Goal: Information Seeking & Learning: Understand process/instructions

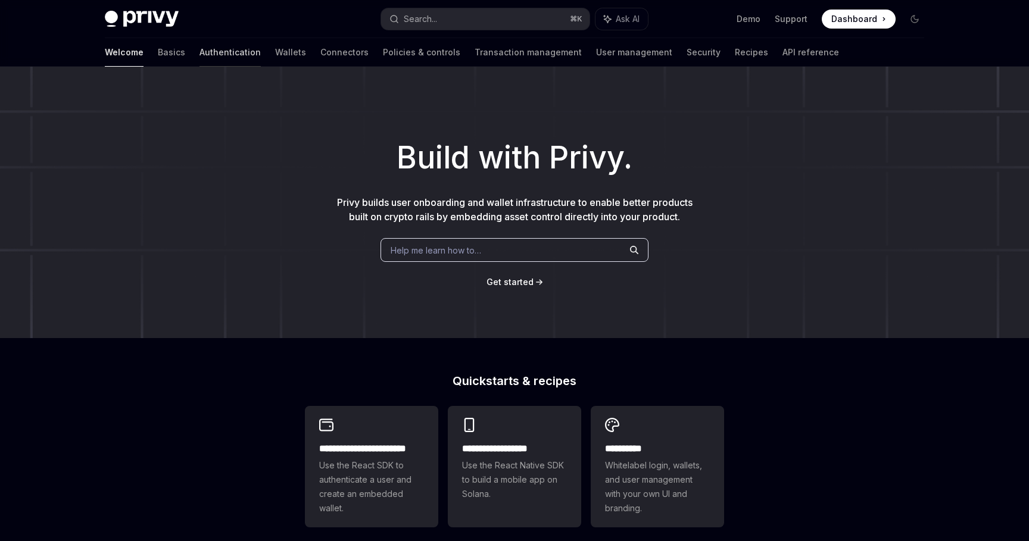
click at [200, 46] on link "Authentication" at bounding box center [230, 52] width 61 height 29
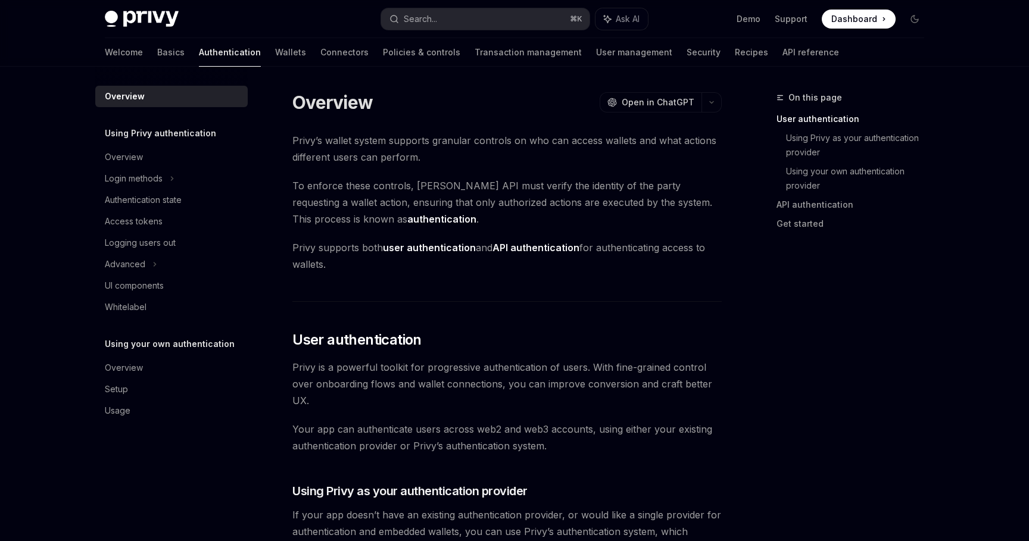
click at [374, 201] on span "To enforce these controls, [PERSON_NAME] API must verify the identity of the pa…" at bounding box center [506, 202] width 429 height 50
click at [275, 51] on link "Wallets" at bounding box center [290, 52] width 31 height 29
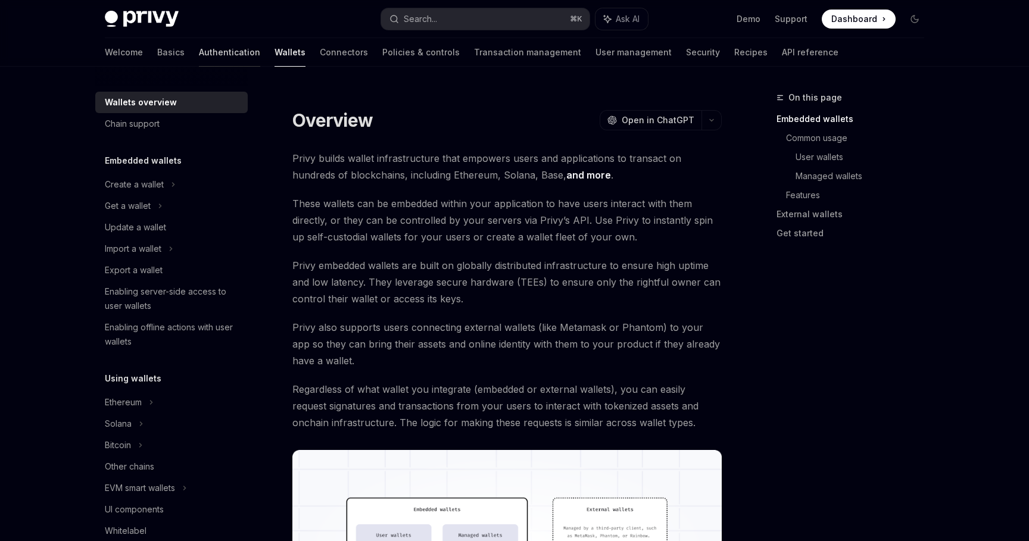
click at [199, 54] on link "Authentication" at bounding box center [229, 52] width 61 height 29
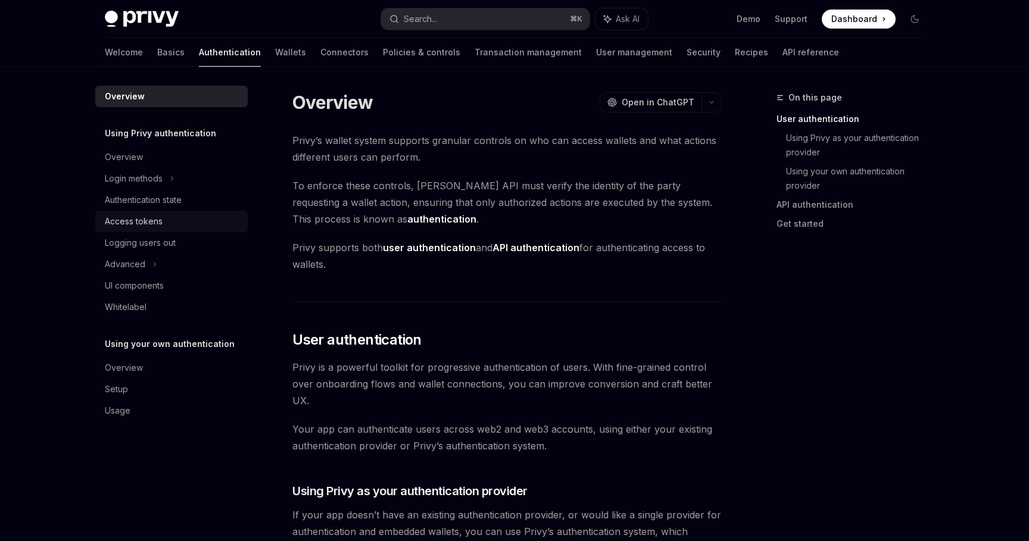
click at [164, 228] on div "Access tokens" at bounding box center [173, 221] width 136 height 14
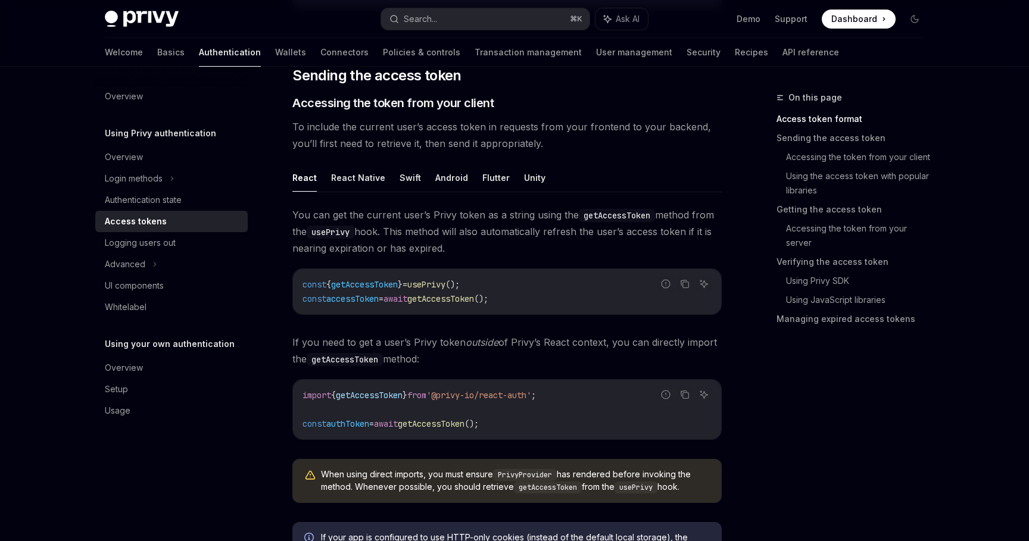
scroll to position [580, 0]
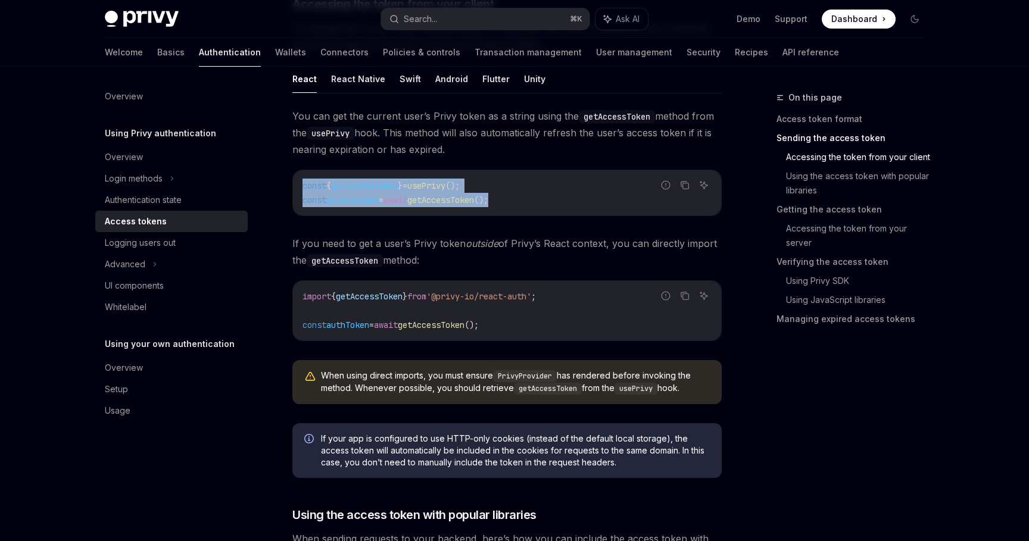
drag, startPoint x: 528, startPoint y: 202, endPoint x: 300, endPoint y: 188, distance: 228.0
click at [300, 188] on div "const { getAccessToken } = usePrivy (); const accessToken = await getAccessToke…" at bounding box center [507, 192] width 428 height 45
copy code "const { getAccessToken } = usePrivy (); const accessToken = await getAccessToke…"
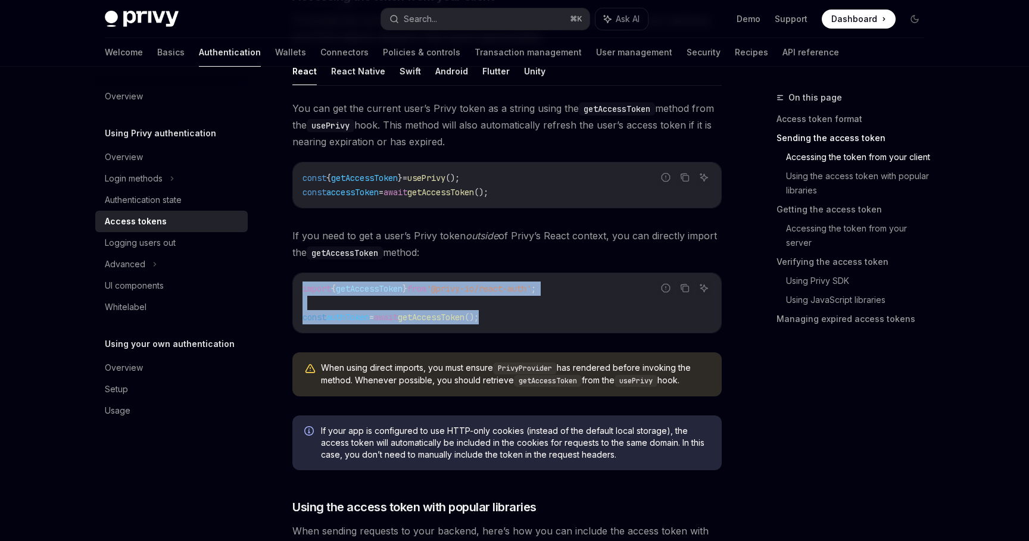
drag, startPoint x: 511, startPoint y: 314, endPoint x: 303, endPoint y: 280, distance: 211.3
click at [303, 280] on div "import { getAccessToken } from '@privy-io/react-auth' ; const authToken = await…" at bounding box center [507, 303] width 428 height 60
copy code "import { getAccessToken } from '@privy-io/react-auth' ; const authToken = await…"
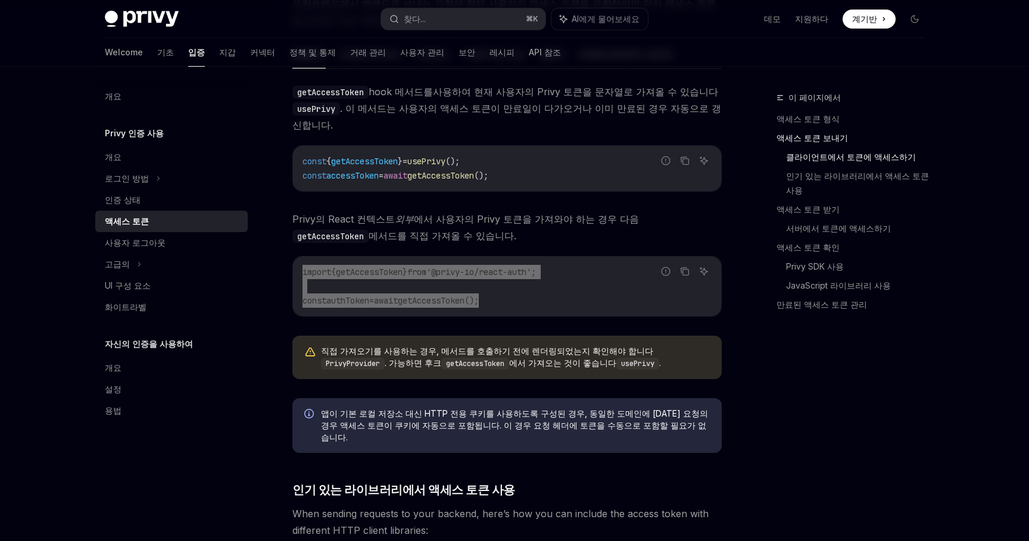
type textarea "*"
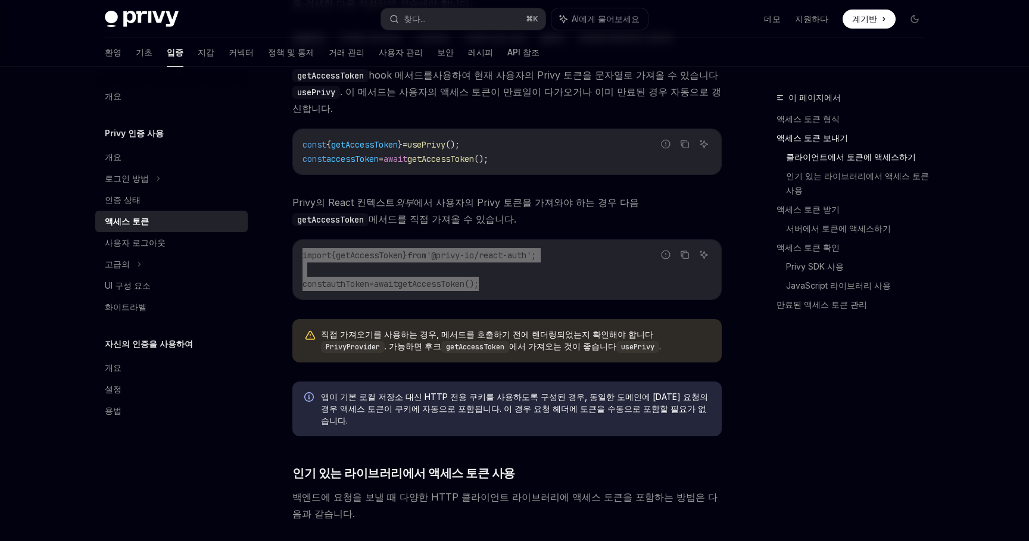
scroll to position [609, 0]
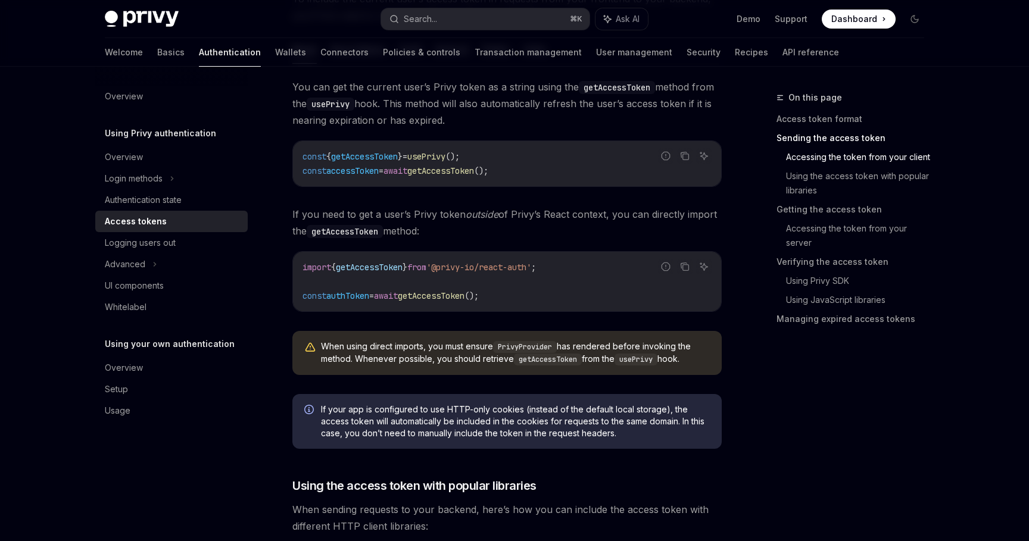
click at [559, 148] on div "const { getAccessToken } = usePrivy (); const accessToken = await getAccessToke…" at bounding box center [507, 163] width 428 height 45
click at [683, 157] on icon "Copy the contents from the code block" at bounding box center [686, 157] width 6 height 6
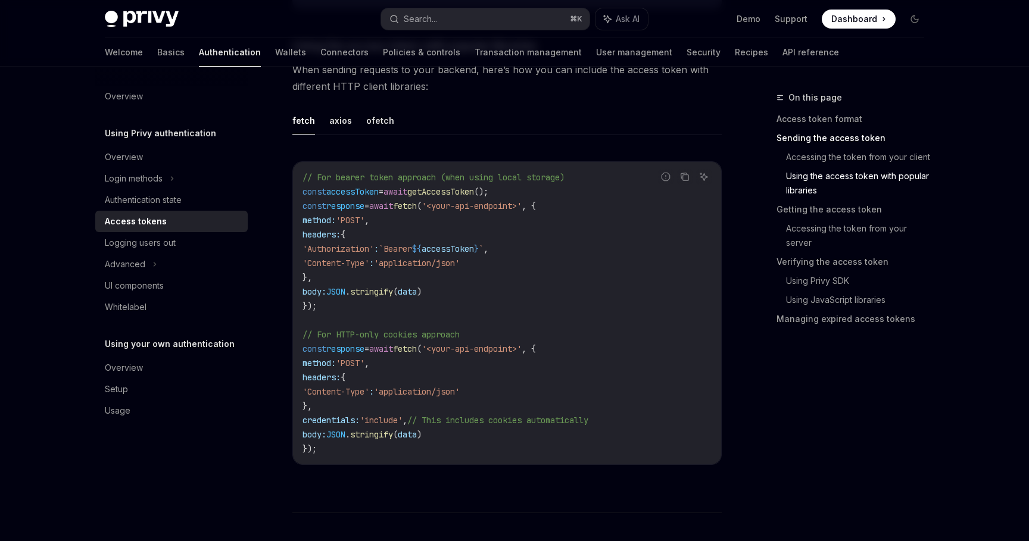
scroll to position [1053, 0]
